Goal: Information Seeking & Learning: Check status

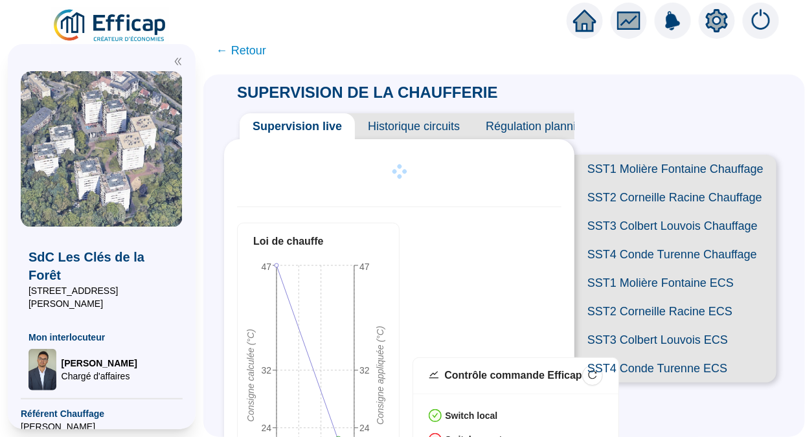
click at [650, 178] on span "SST1 Molière Fontaine Chauffage" at bounding box center [675, 169] width 202 height 28
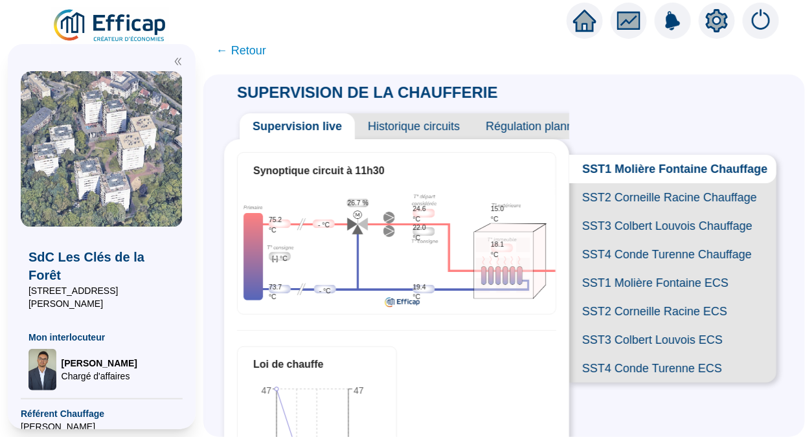
click at [785, 207] on div "SUPERVISION DE LA CHAUFFERIE Supervision live Historique circuits Régulation pl…" at bounding box center [504, 255] width 602 height 363
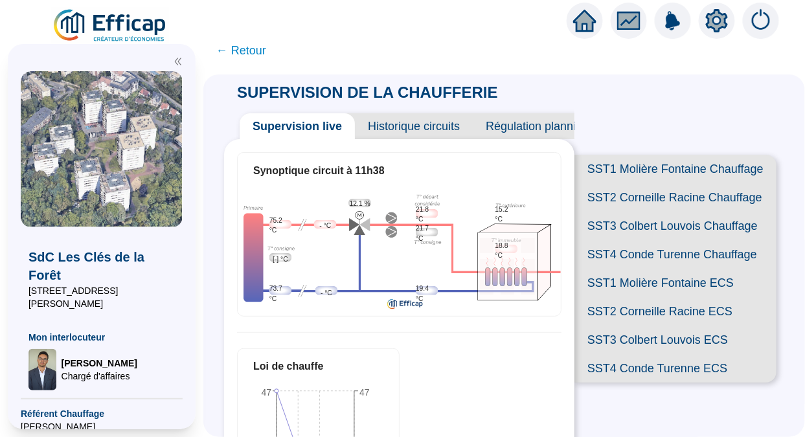
click at [650, 175] on span "SST1 Molière Fontaine Chauffage" at bounding box center [675, 169] width 202 height 28
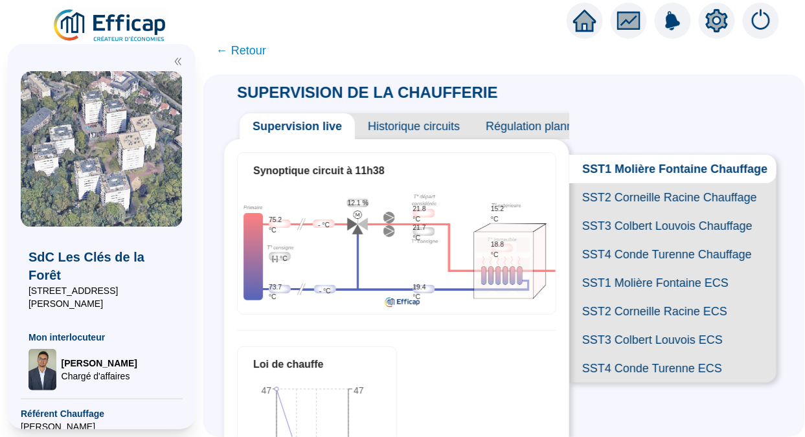
click at [622, 204] on span "SST2 Corneille Racine Chauffage" at bounding box center [672, 197] width 207 height 28
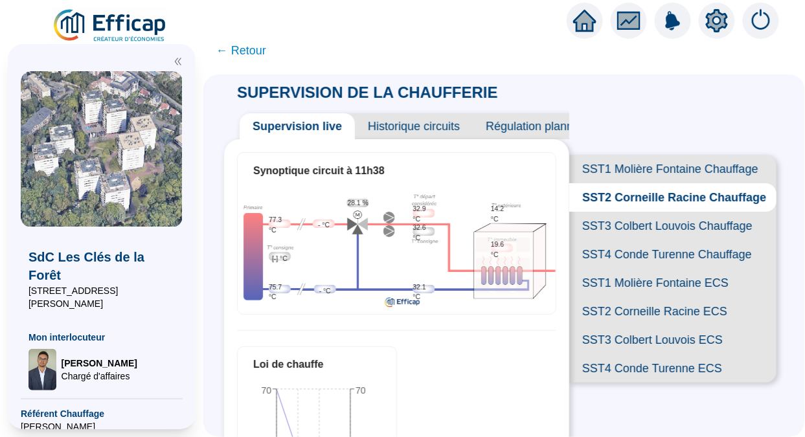
click at [635, 240] on span "SST3 Colbert Louvois Chauffage" at bounding box center [672, 226] width 207 height 28
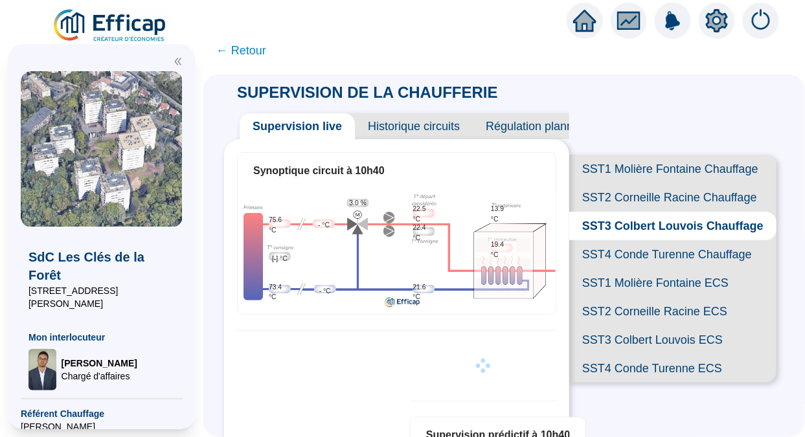
click at [641, 269] on span "SST4 Conde Turenne Chauffage" at bounding box center [672, 254] width 207 height 28
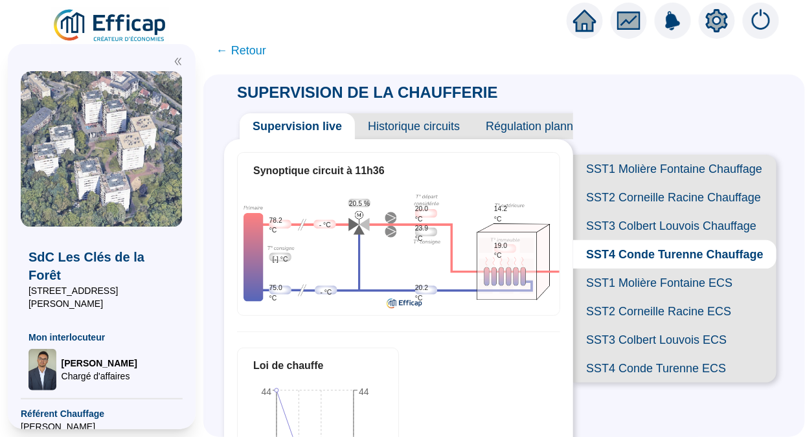
click at [603, 171] on span "SST1 Molière Fontaine Chauffage" at bounding box center [674, 169] width 203 height 28
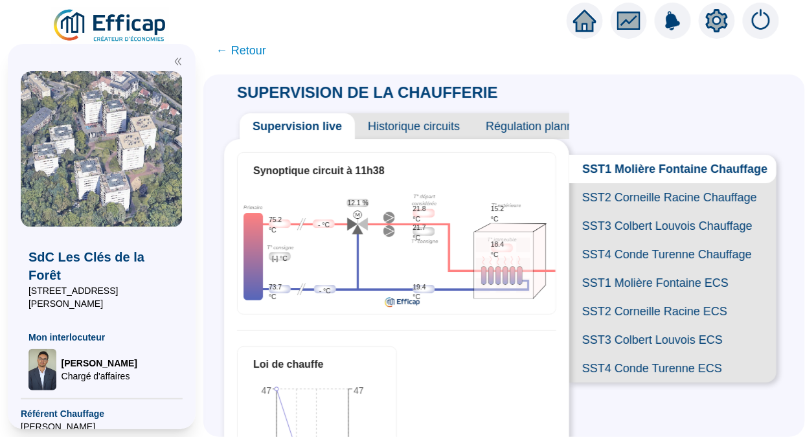
click at [618, 269] on span "SST4 Conde Turenne Chauffage" at bounding box center [672, 254] width 207 height 28
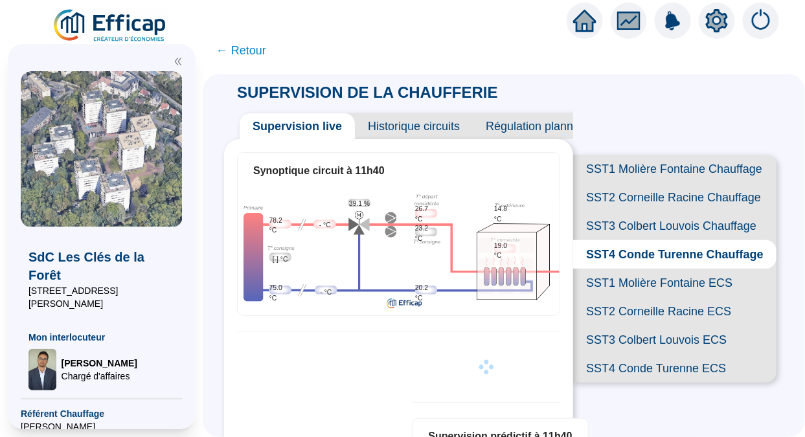
click at [624, 171] on span "SST1 Molière Fontaine Chauffage" at bounding box center [674, 169] width 203 height 28
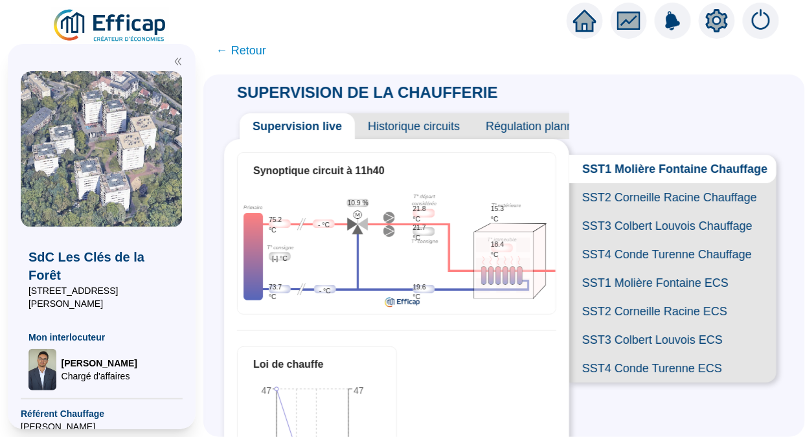
click at [674, 201] on span "SST2 Corneille Racine Chauffage" at bounding box center [672, 197] width 207 height 28
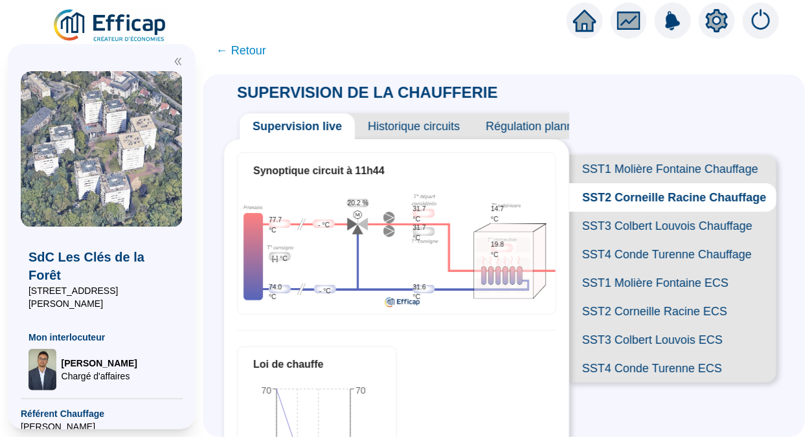
click at [668, 240] on span "SST3 Colbert Louvois Chauffage" at bounding box center [672, 226] width 207 height 28
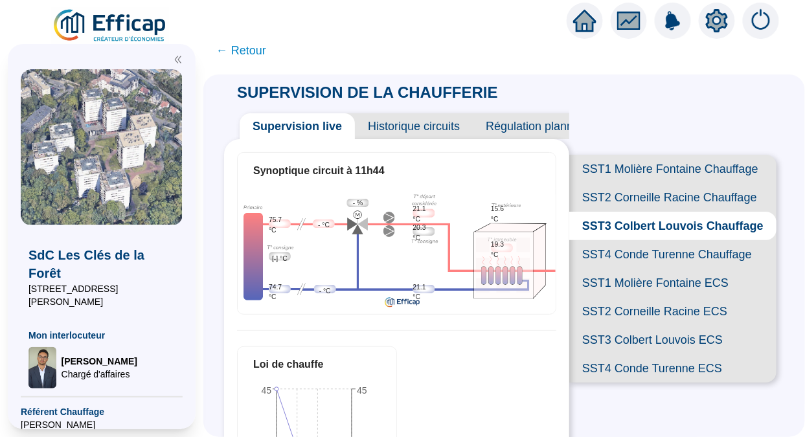
scroll to position [2, 0]
click at [671, 269] on span "SST4 Conde Turenne Chauffage" at bounding box center [672, 254] width 207 height 28
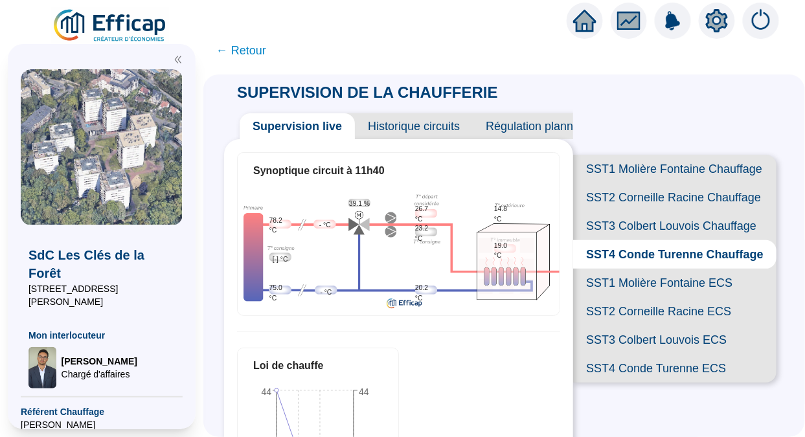
click at [654, 178] on span "SST1 Molière Fontaine Chauffage" at bounding box center [674, 169] width 203 height 28
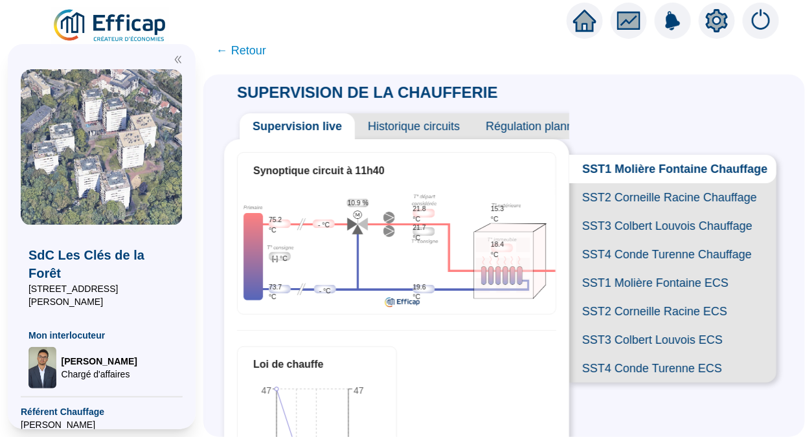
click at [647, 201] on span "SST2 Corneille Racine Chauffage" at bounding box center [672, 197] width 207 height 28
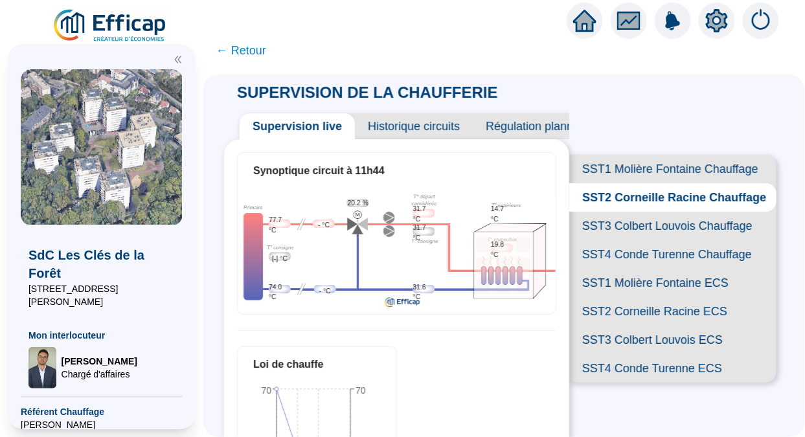
click at [645, 168] on span "SST1 Molière Fontaine Chauffage" at bounding box center [672, 169] width 207 height 28
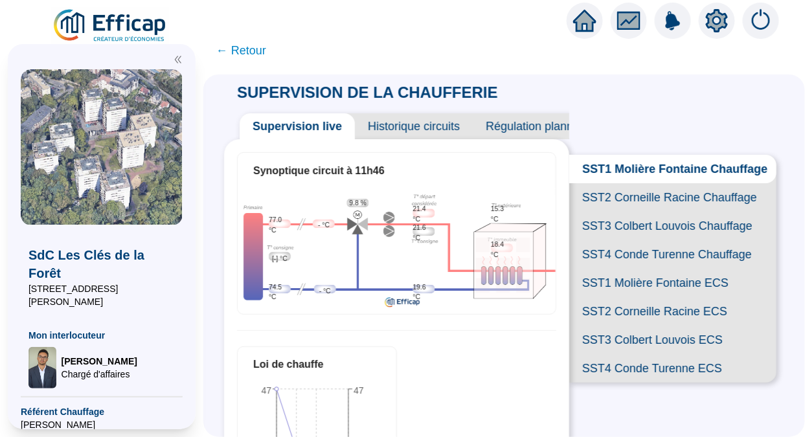
click at [650, 269] on span "SST4 Conde Turenne Chauffage" at bounding box center [672, 254] width 207 height 28
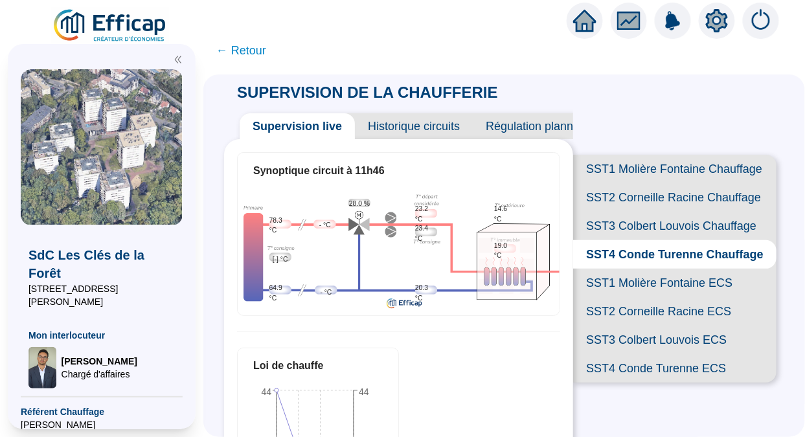
scroll to position [1, 0]
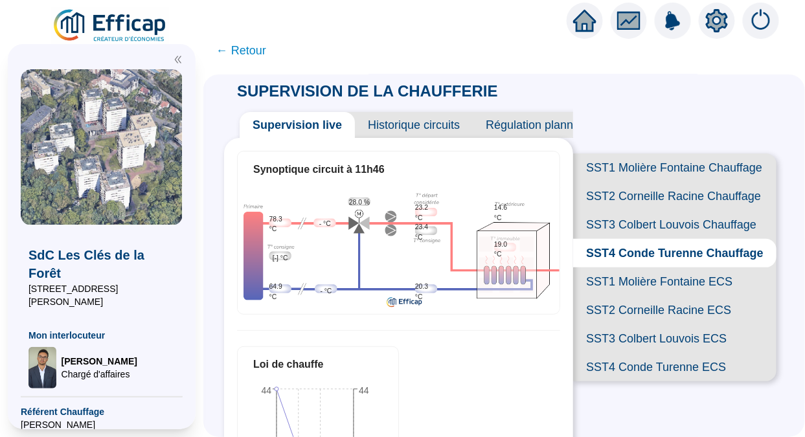
click at [666, 236] on span "SST3 Colbert Louvois Chauffage" at bounding box center [674, 224] width 203 height 28
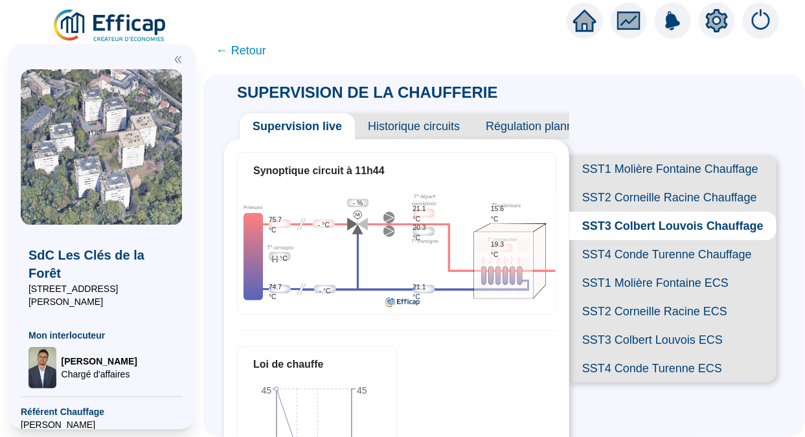
click at [688, 204] on span "SST2 Corneille Racine Chauffage" at bounding box center [672, 197] width 207 height 28
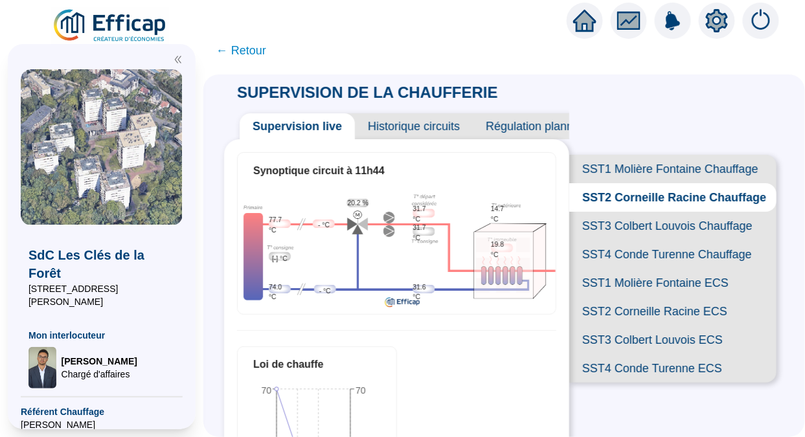
click at [684, 121] on div "SST1 Molière Fontaine Chauffage SST2 Corneille Racine Chauffage SST3 Colbert Lo…" at bounding box center [676, 250] width 215 height 295
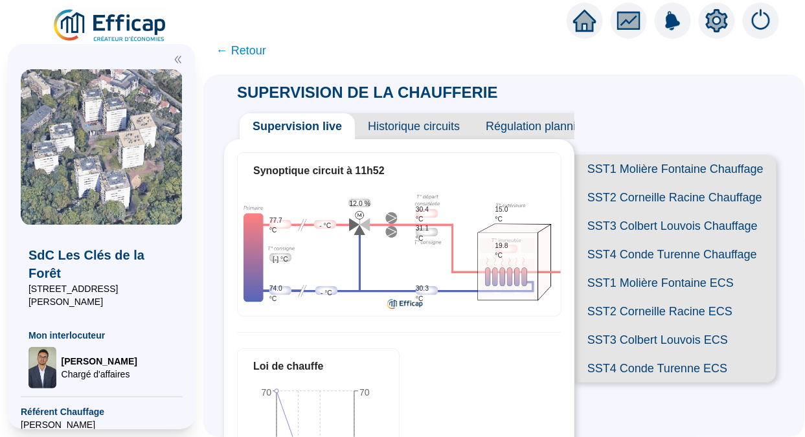
click at [643, 172] on span "SST1 Molière Fontaine Chauffage" at bounding box center [675, 169] width 202 height 28
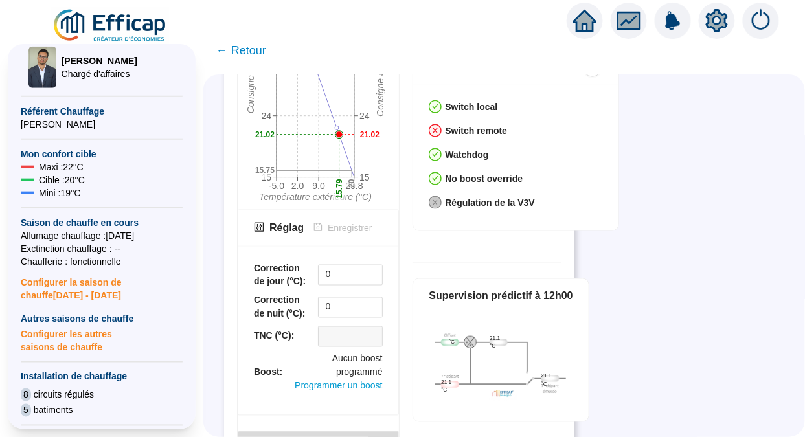
scroll to position [444, 0]
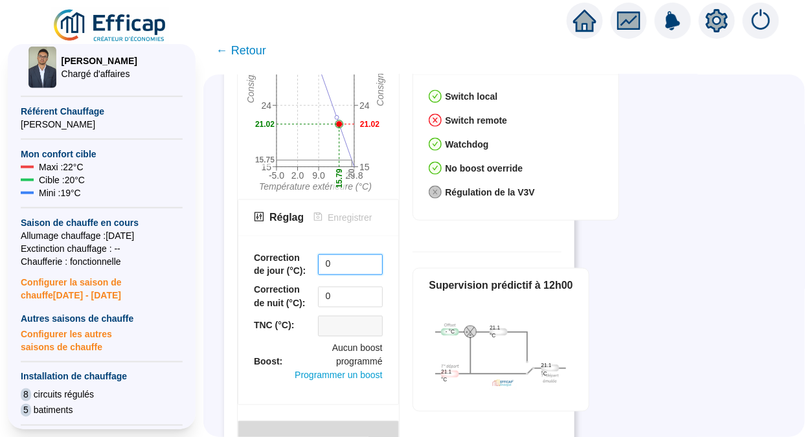
click at [356, 263] on input "0" at bounding box center [350, 264] width 63 height 19
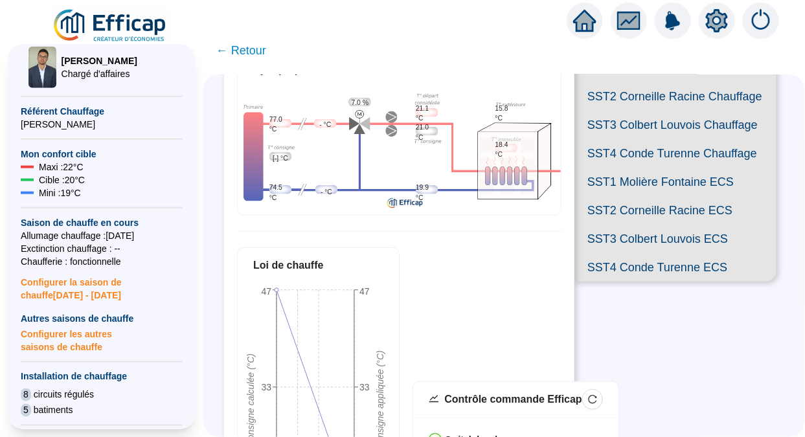
scroll to position [0, 0]
